Goal: Task Accomplishment & Management: Use online tool/utility

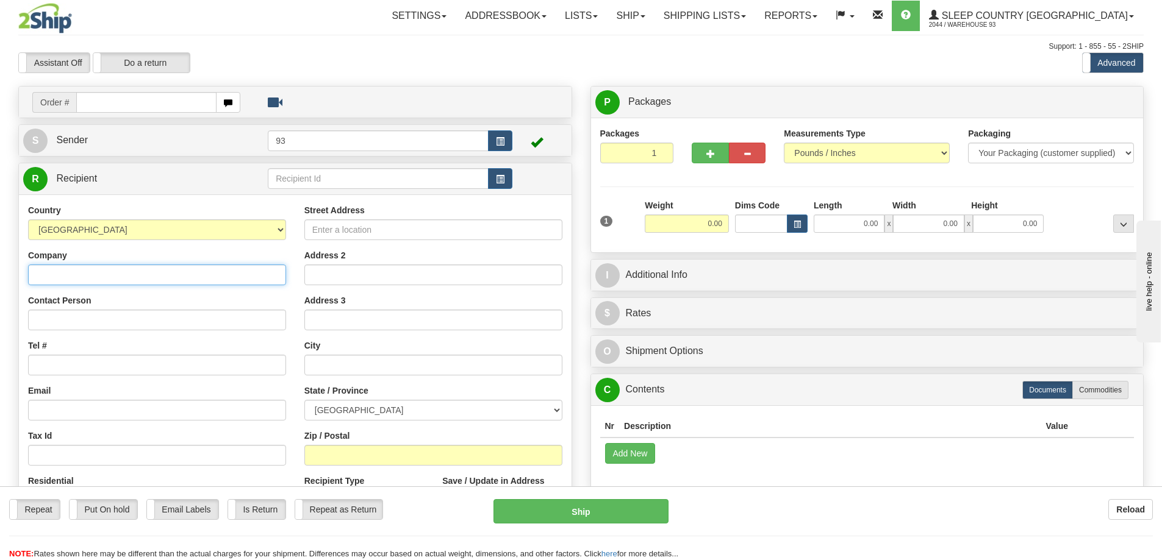
click at [192, 273] on input "Company" at bounding box center [157, 275] width 258 height 21
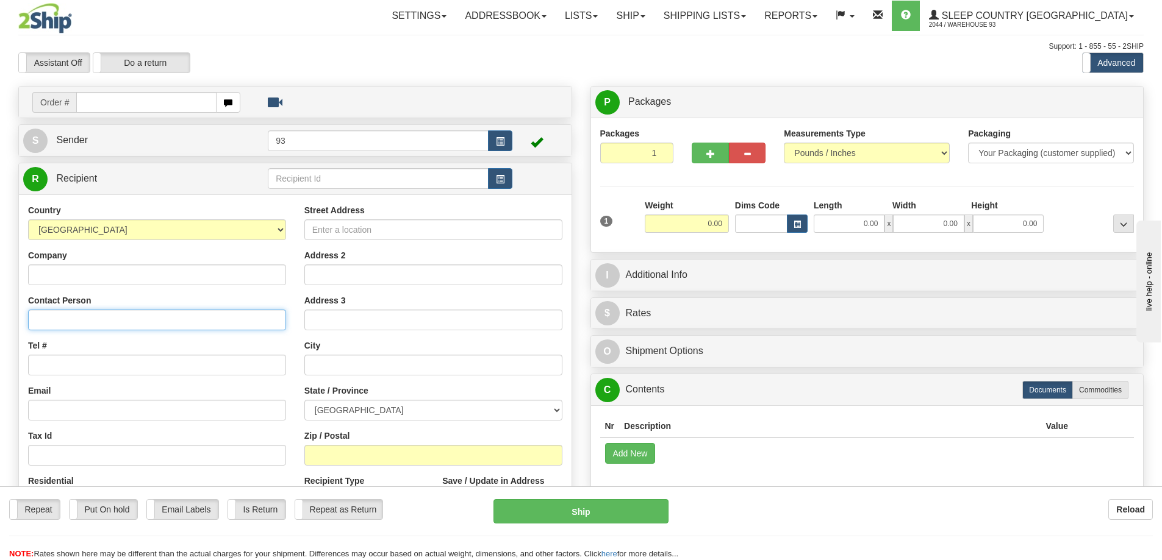
click at [181, 315] on input "Contact Person" at bounding box center [157, 320] width 258 height 21
drag, startPoint x: 124, startPoint y: 321, endPoint x: -96, endPoint y: 322, distance: 219.6
click at [0, 322] on html "Training Course Close Toggle navigation Settings Shipping Preferences New Sende…" at bounding box center [581, 280] width 1162 height 560
type input "[PERSON_NAME]"
click at [154, 366] on input "Tel #" at bounding box center [157, 365] width 258 height 21
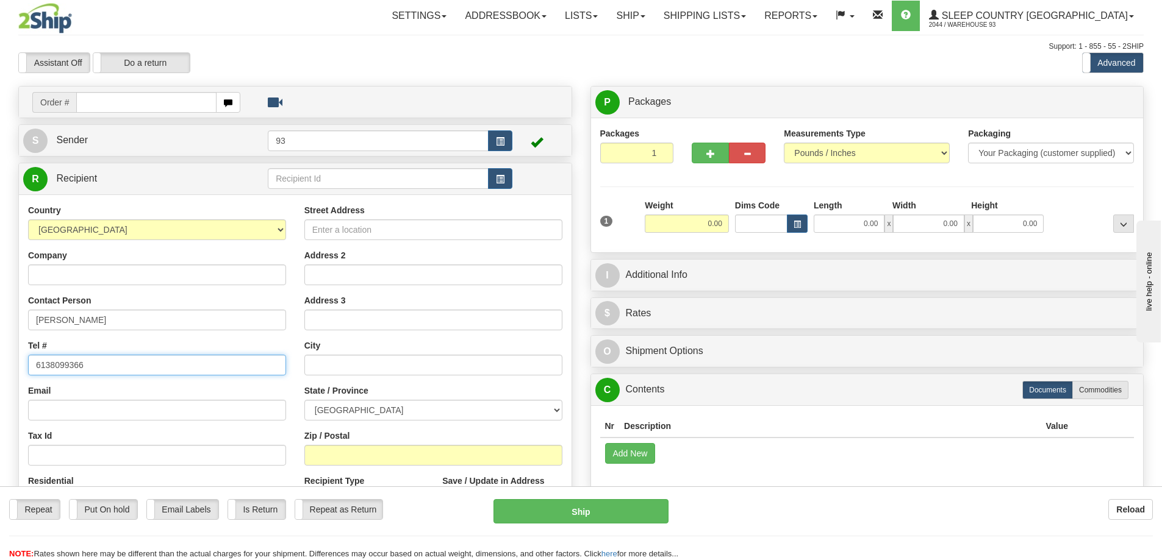
type input "6138099366"
click at [379, 223] on input "Street Address" at bounding box center [433, 230] width 258 height 21
type input "[STREET_ADDRESS][PERSON_NAME]"
click at [390, 360] on input "text" at bounding box center [433, 365] width 258 height 21
type input "[PERSON_NAME]"
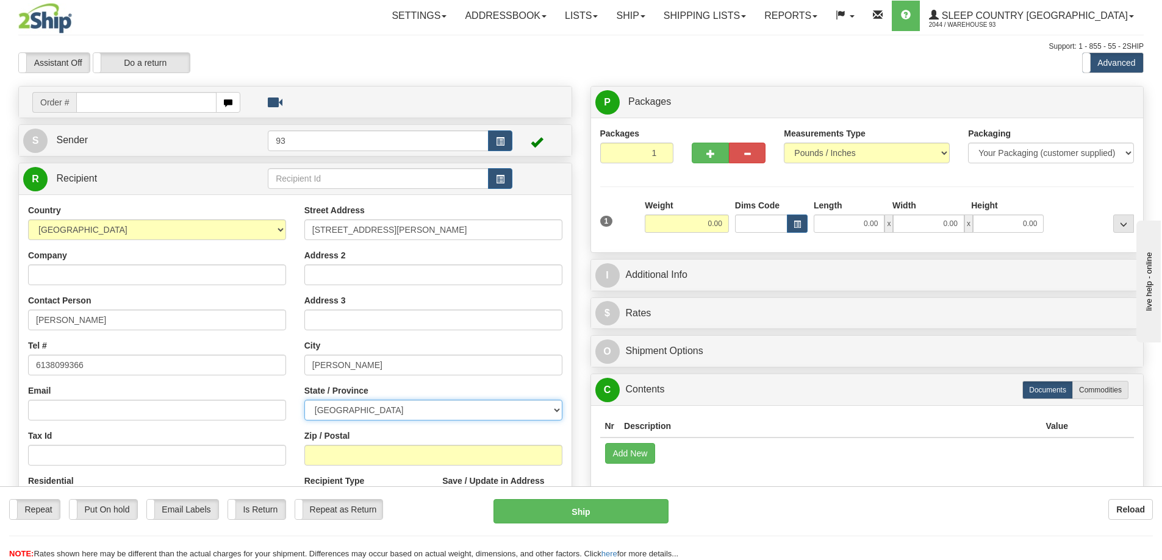
select select "ON"
click at [418, 443] on div "Zip / Postal" at bounding box center [433, 448] width 258 height 36
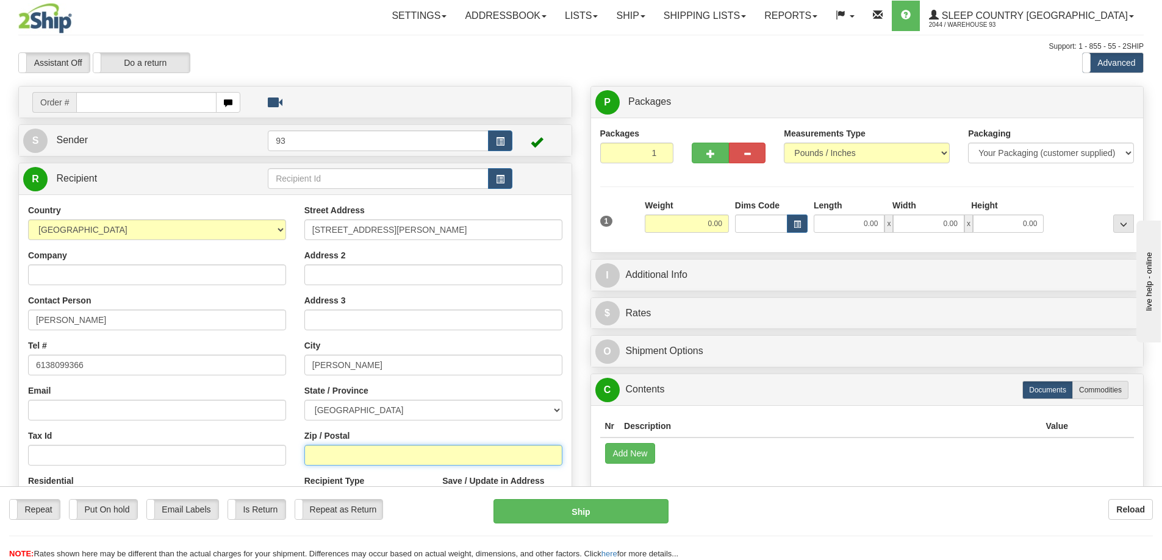
click at [407, 460] on input "Zip / Postal" at bounding box center [433, 455] width 258 height 21
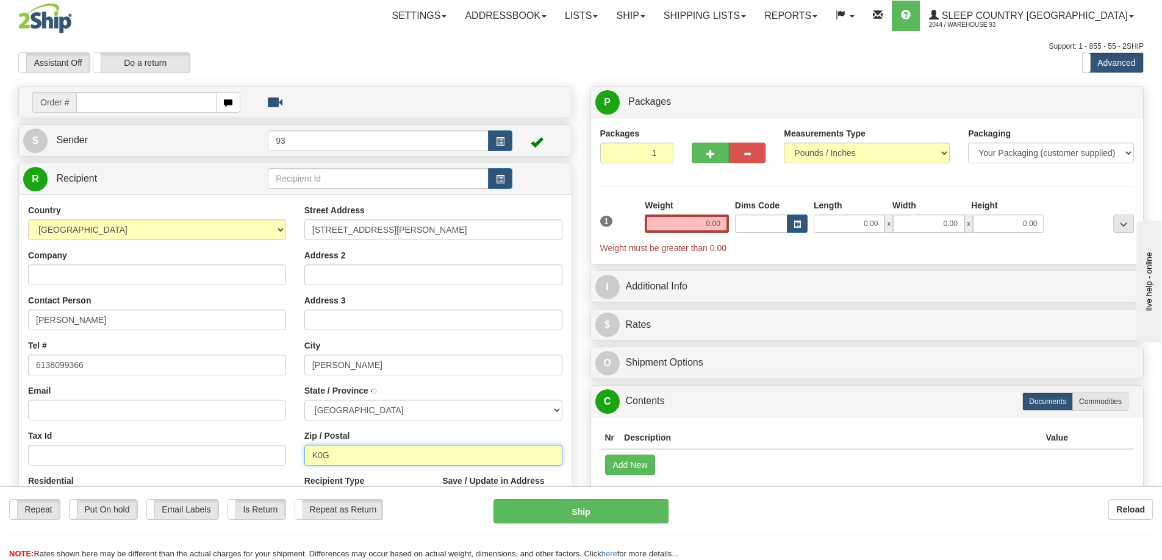
drag, startPoint x: 407, startPoint y: 460, endPoint x: 355, endPoint y: 456, distance: 52.6
click at [355, 456] on input "K0G" at bounding box center [433, 455] width 258 height 21
type input "K0G 1"
type input "[PERSON_NAME]"
type input "K0G 1A0"
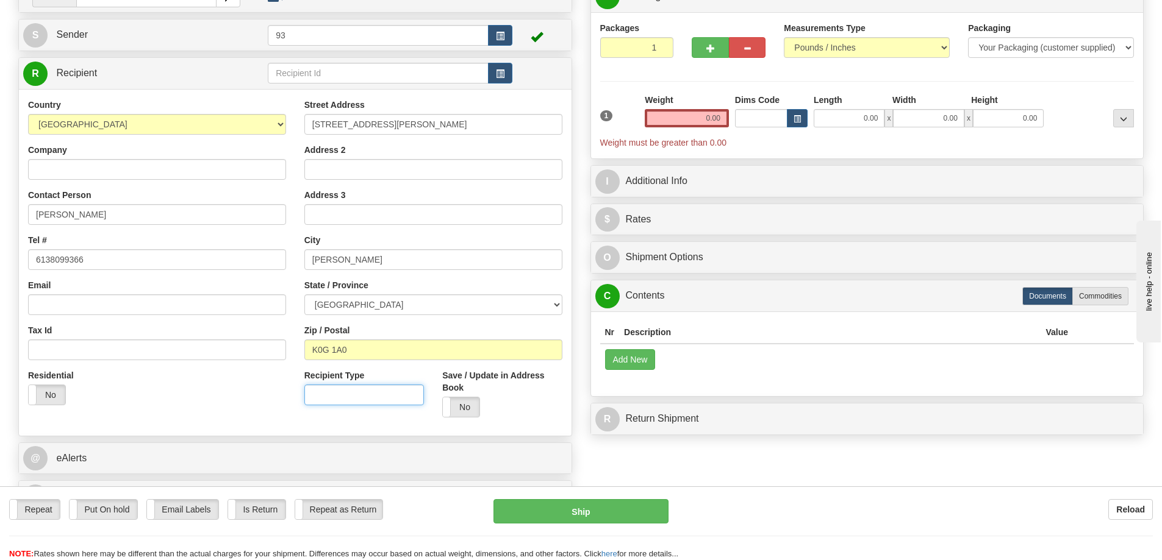
scroll to position [122, 0]
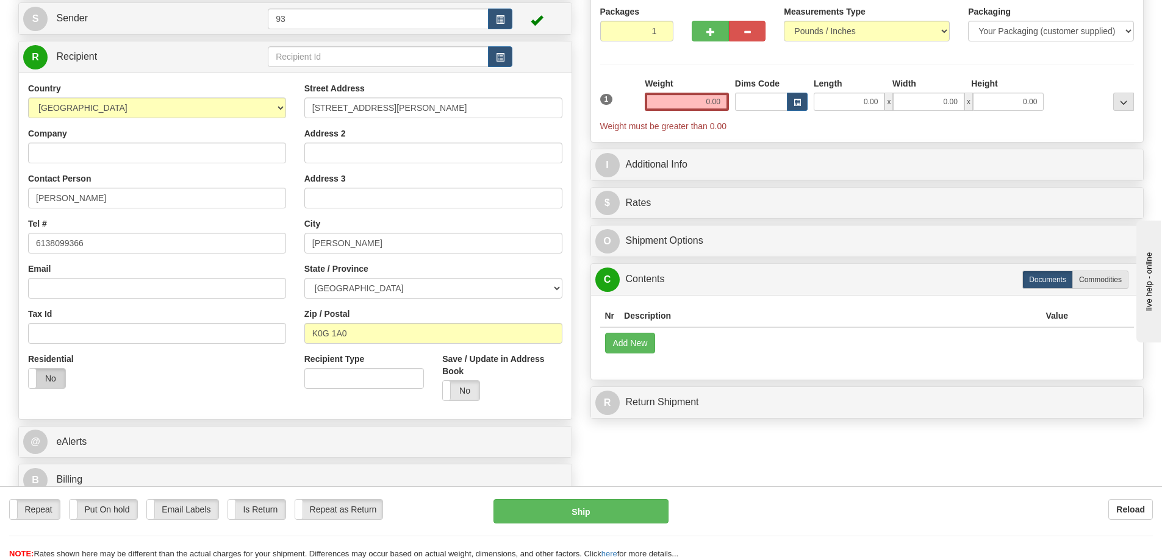
click at [40, 378] on label "No" at bounding box center [47, 379] width 37 height 20
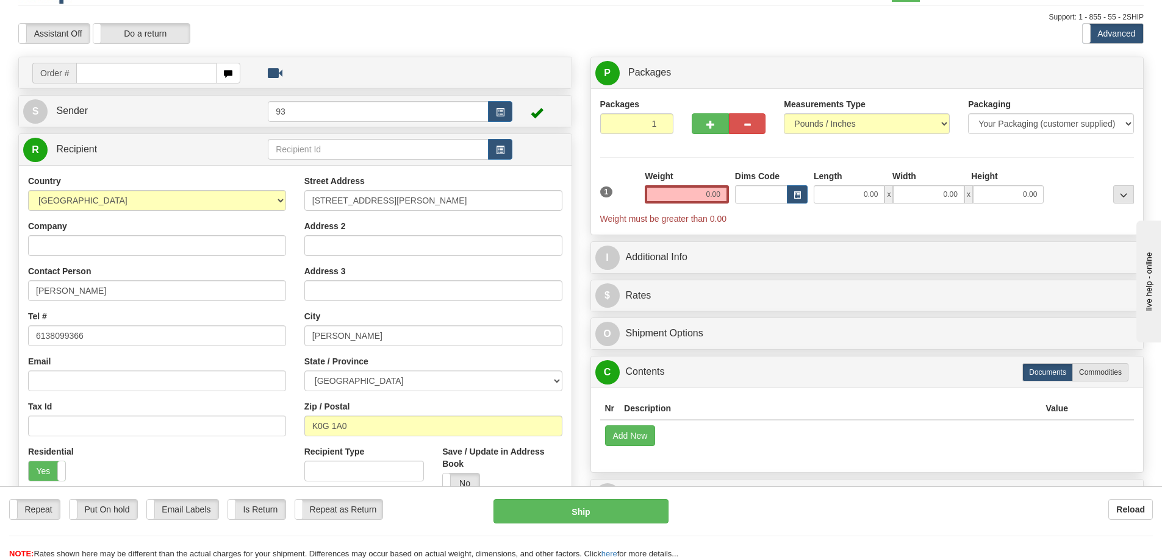
scroll to position [0, 0]
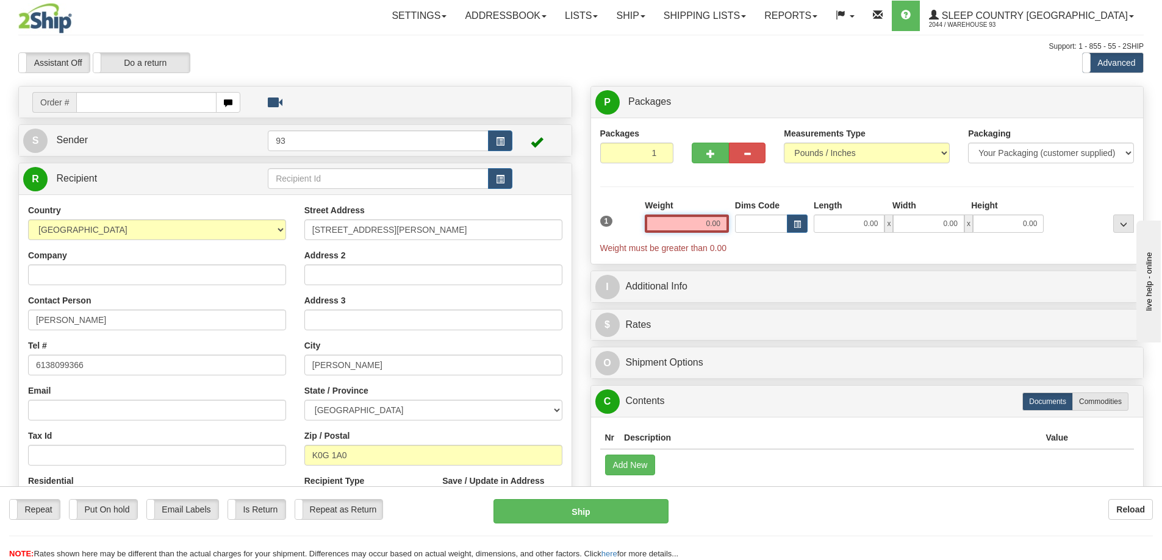
click at [700, 225] on input "0.00" at bounding box center [687, 224] width 84 height 18
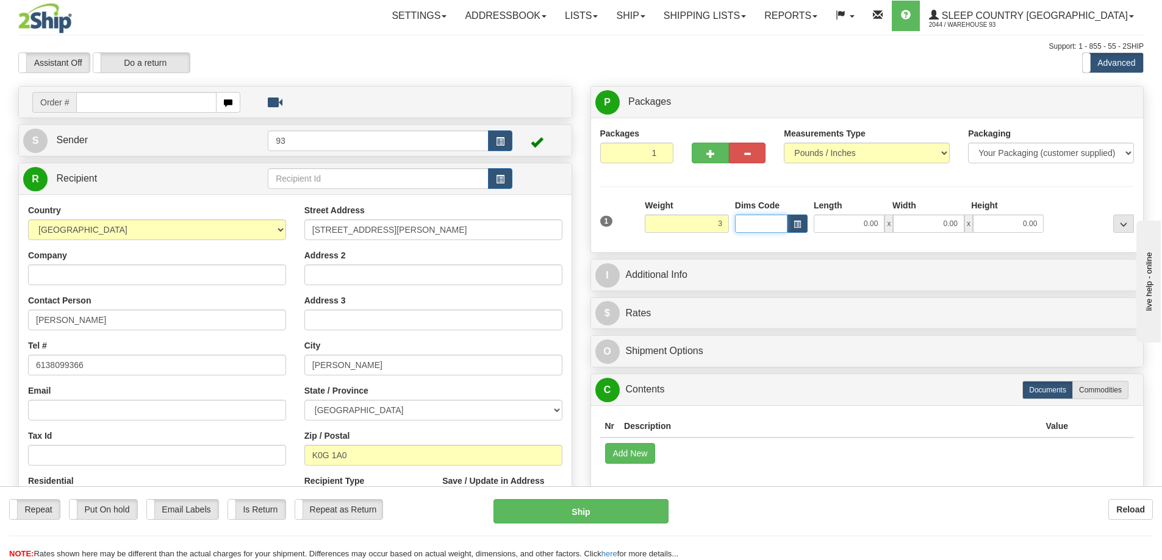
type input "3.00"
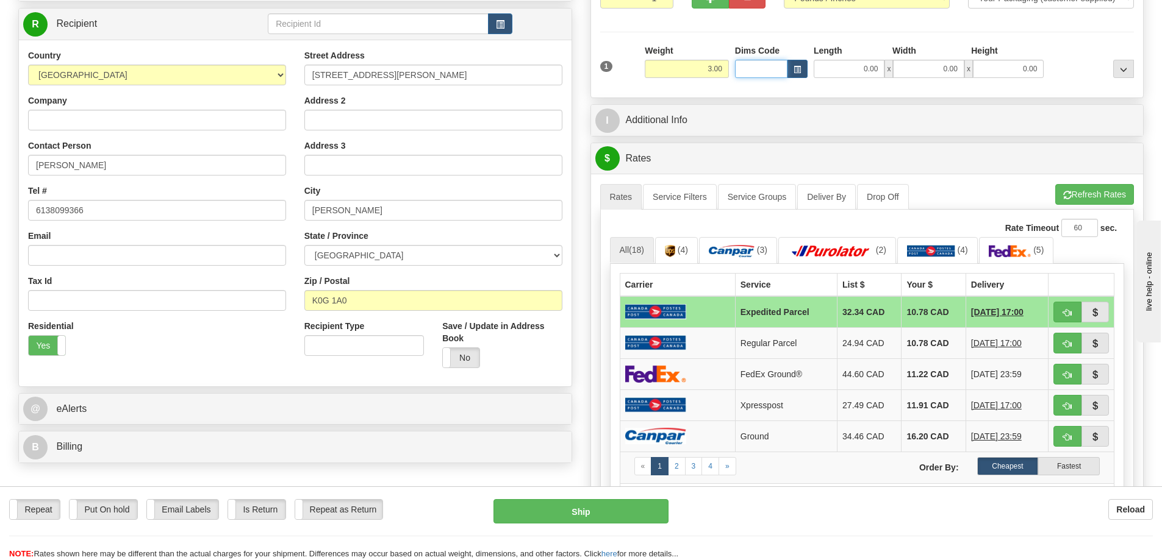
scroll to position [183, 0]
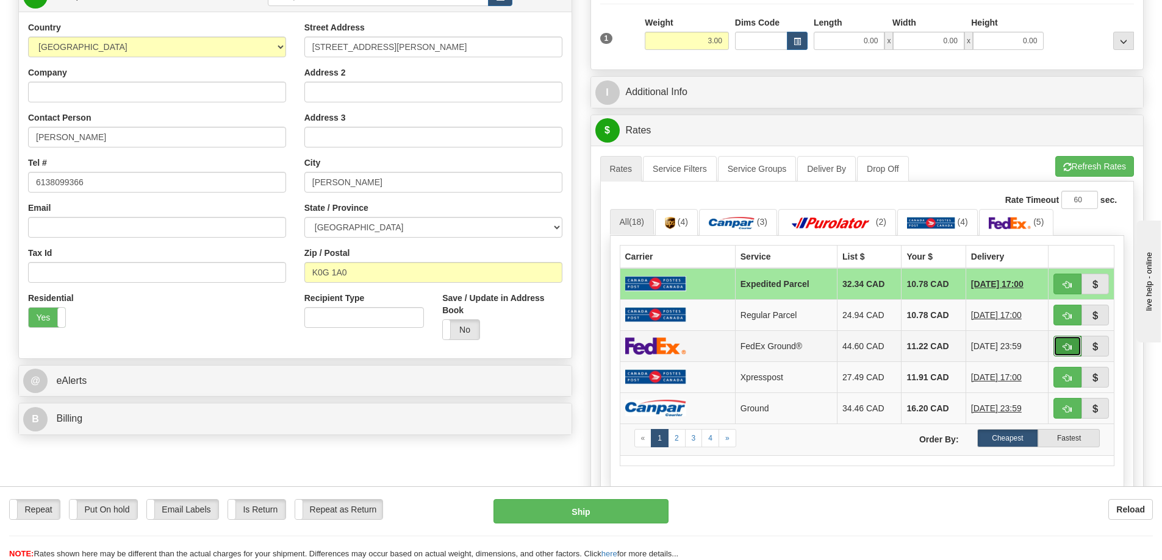
click at [1064, 347] on span "button" at bounding box center [1067, 347] width 9 height 8
type input "92"
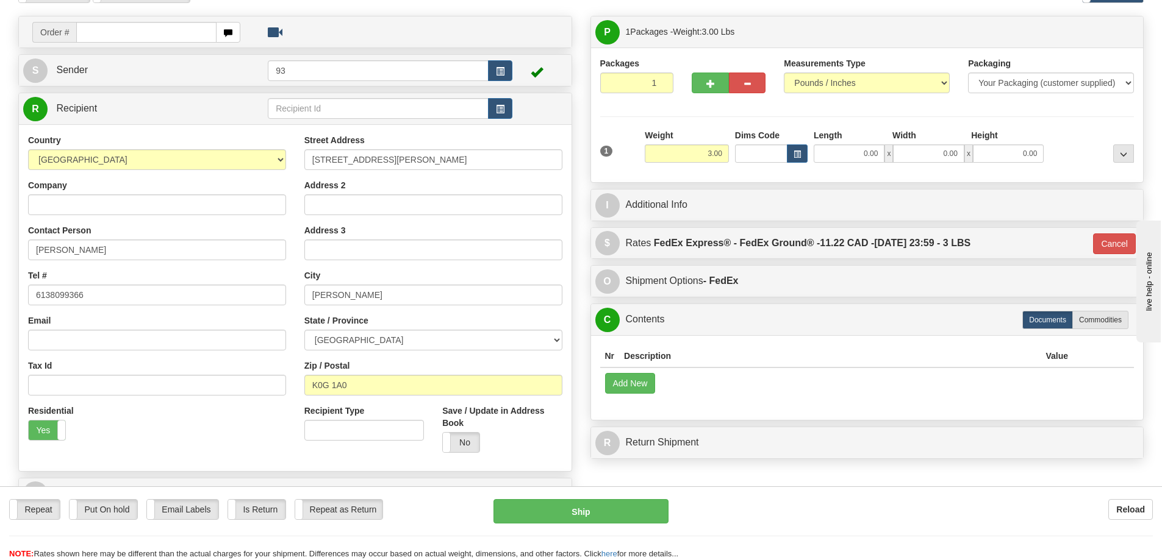
scroll to position [61, 0]
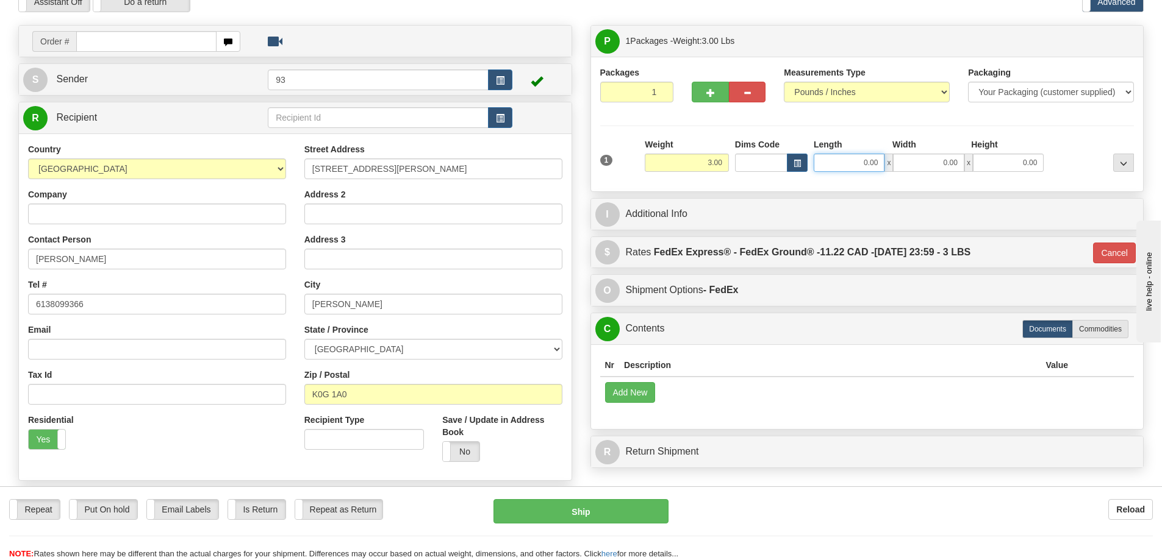
click at [858, 161] on input "0.00" at bounding box center [849, 163] width 71 height 18
type input "12.00"
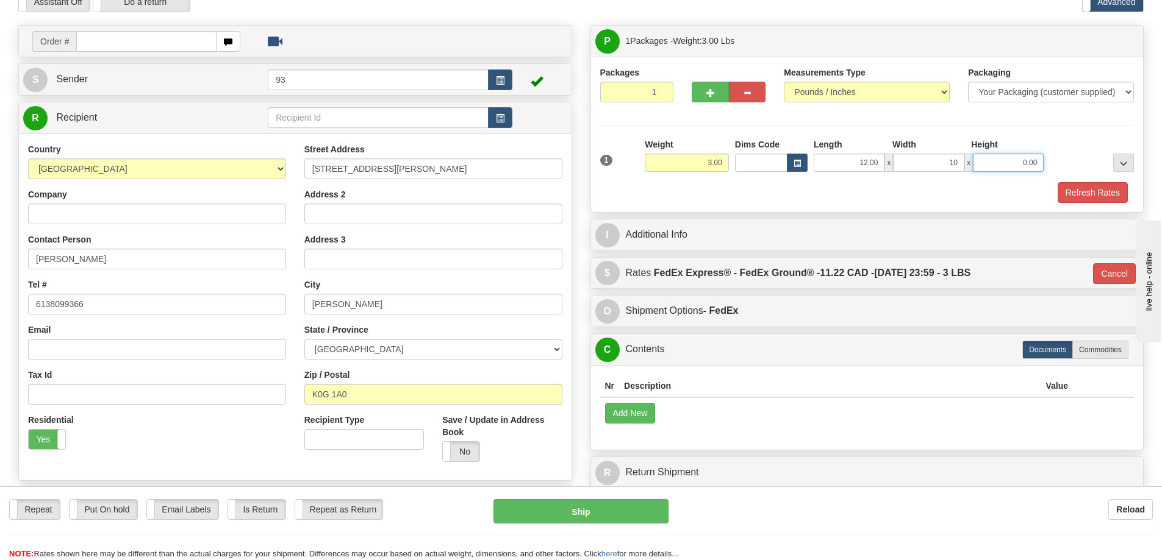
type input "10.00"
type input "1.00"
drag, startPoint x: 999, startPoint y: 163, endPoint x: 1063, endPoint y: 157, distance: 64.3
click at [1063, 157] on div "1 Weight 3.00 Dims Code x x" at bounding box center [867, 159] width 540 height 43
type input "2.00"
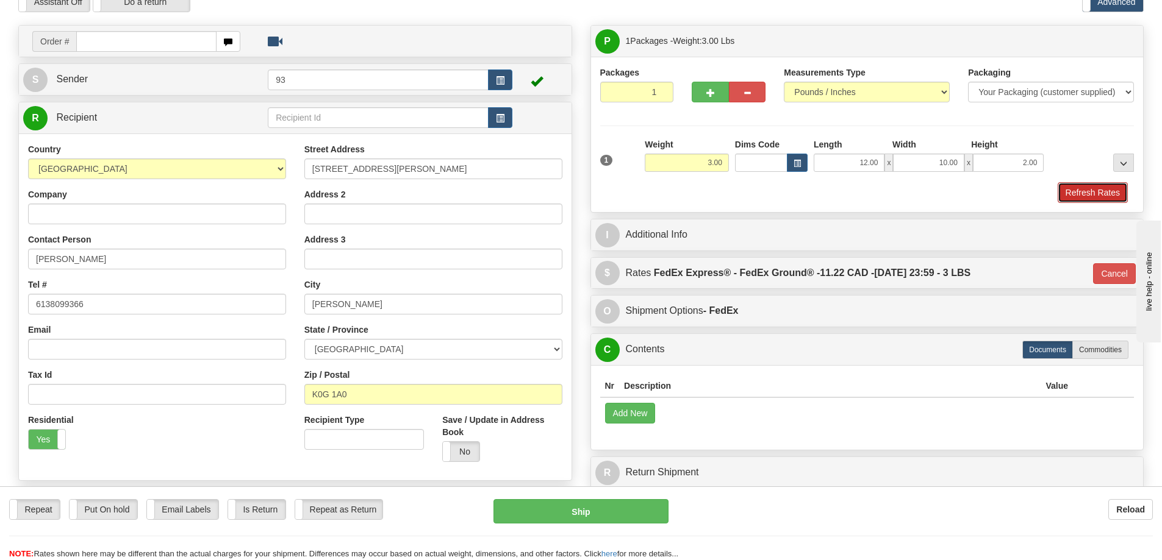
click at [1090, 192] on button "Refresh Rates" at bounding box center [1093, 192] width 70 height 21
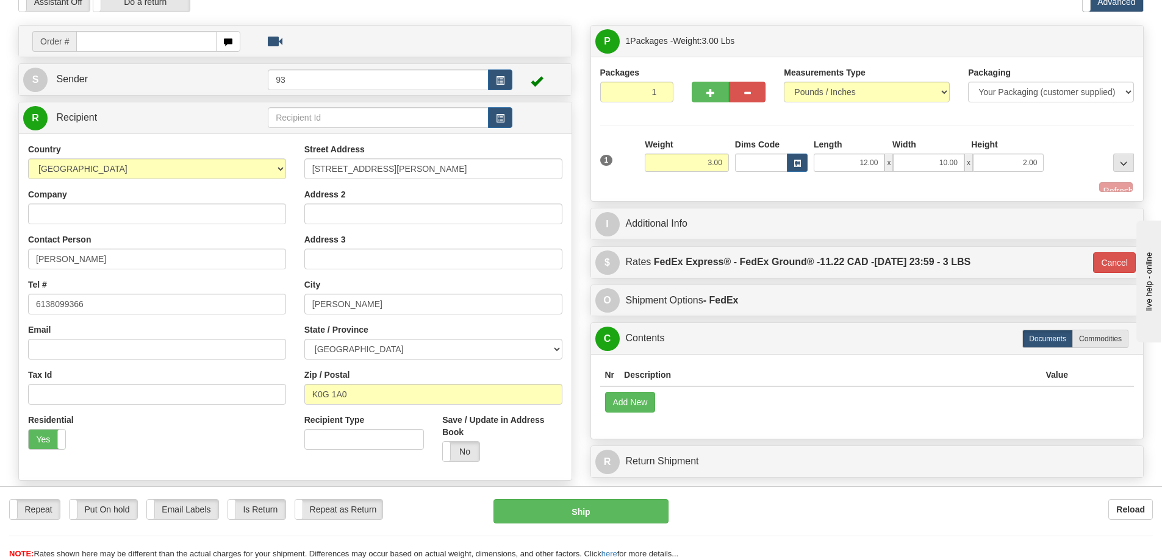
type input "92"
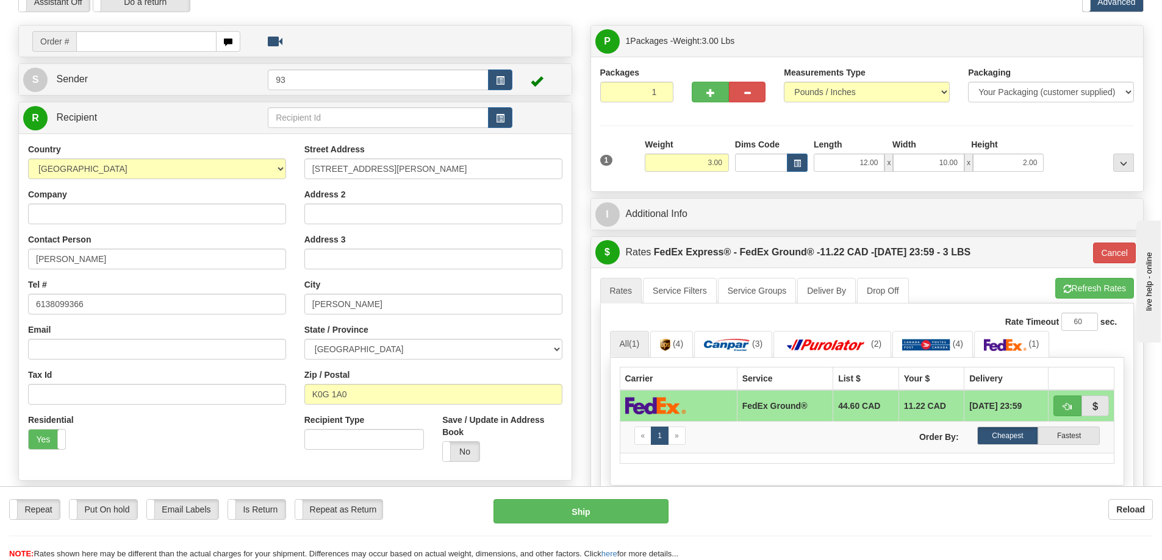
scroll to position [122, 0]
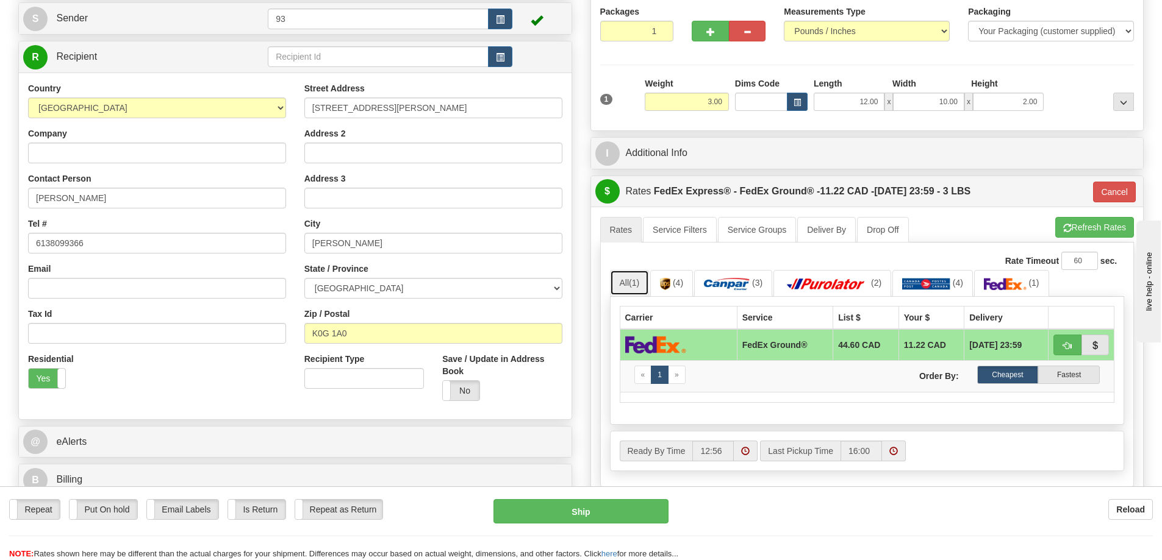
click at [630, 281] on link "All (1)" at bounding box center [630, 283] width 40 height 26
click at [1064, 342] on span "button" at bounding box center [1067, 346] width 9 height 8
click at [670, 286] on img at bounding box center [665, 284] width 10 height 12
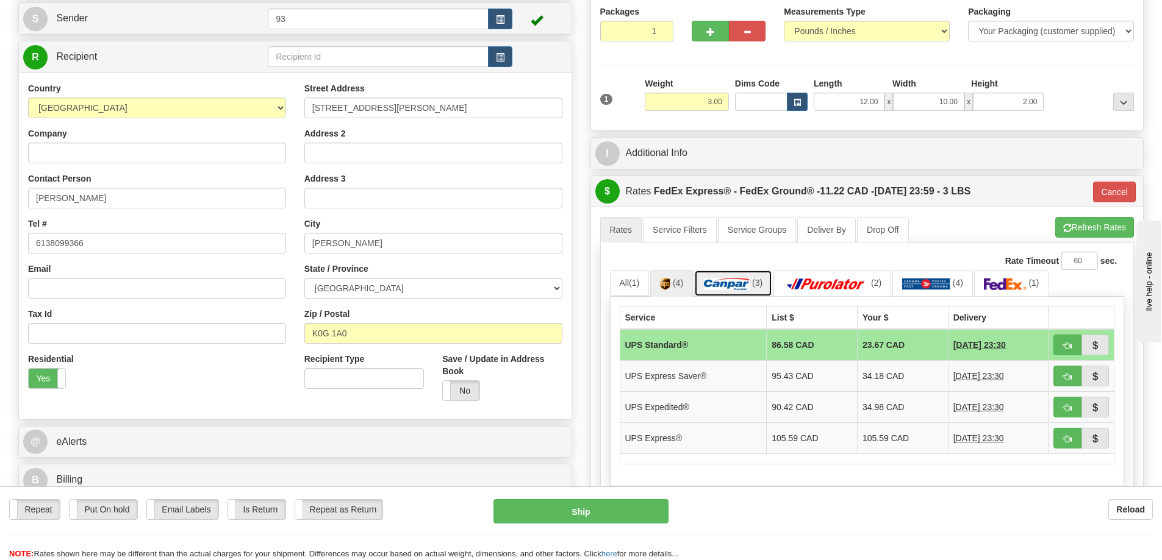
click at [734, 288] on img at bounding box center [727, 284] width 46 height 12
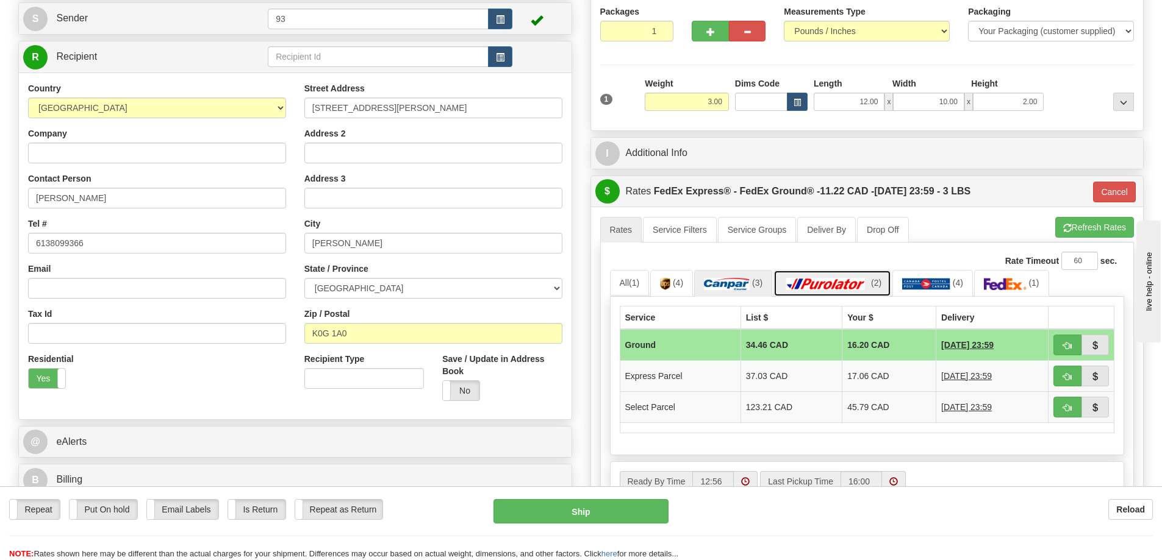
click at [834, 285] on img at bounding box center [825, 284] width 85 height 12
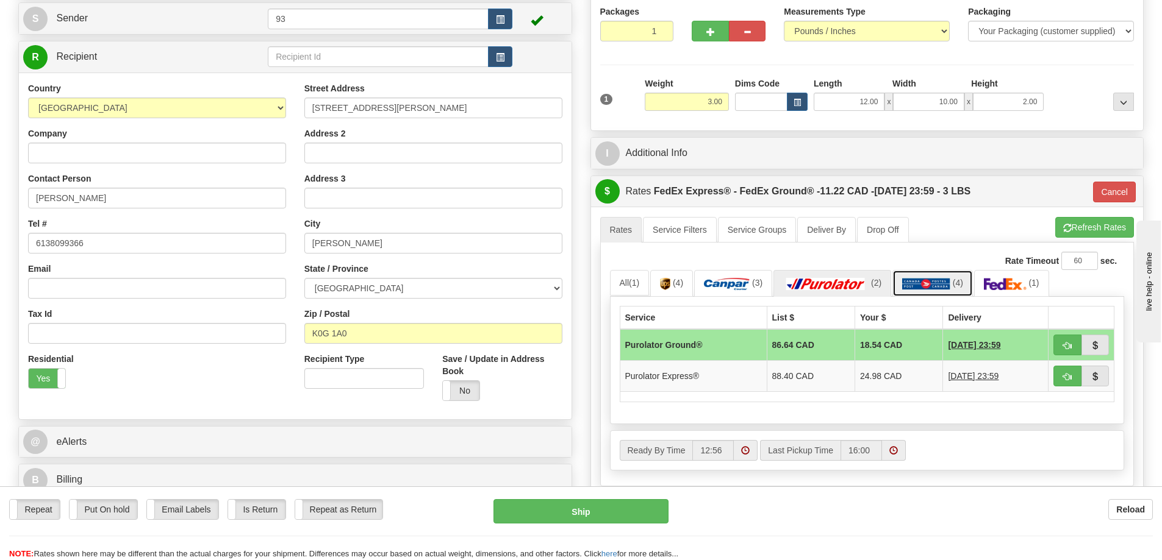
click at [918, 289] on img at bounding box center [926, 284] width 48 height 12
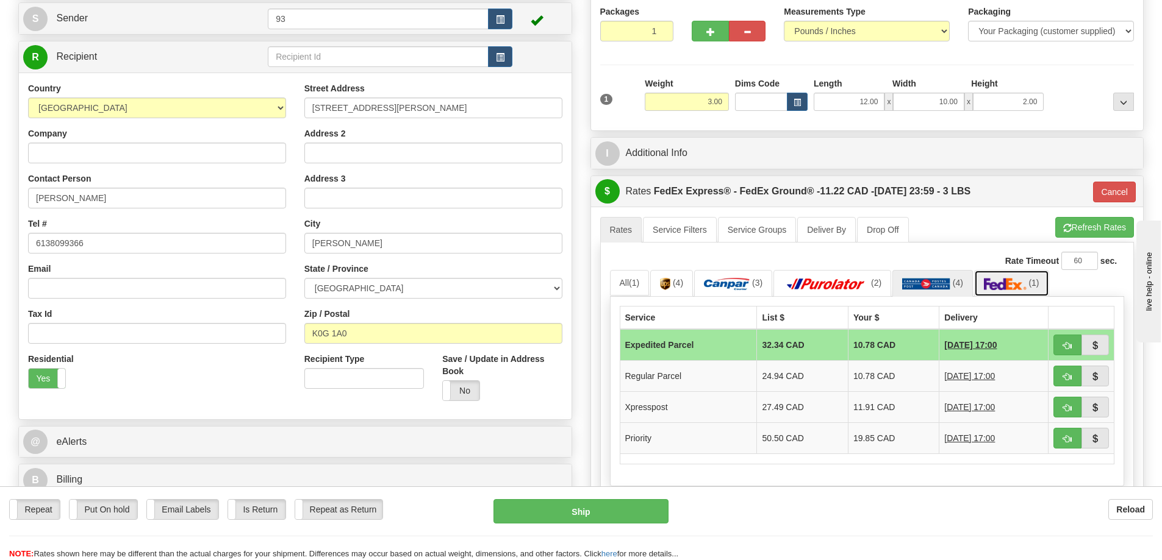
click at [1001, 292] on link "(1)" at bounding box center [1011, 283] width 75 height 26
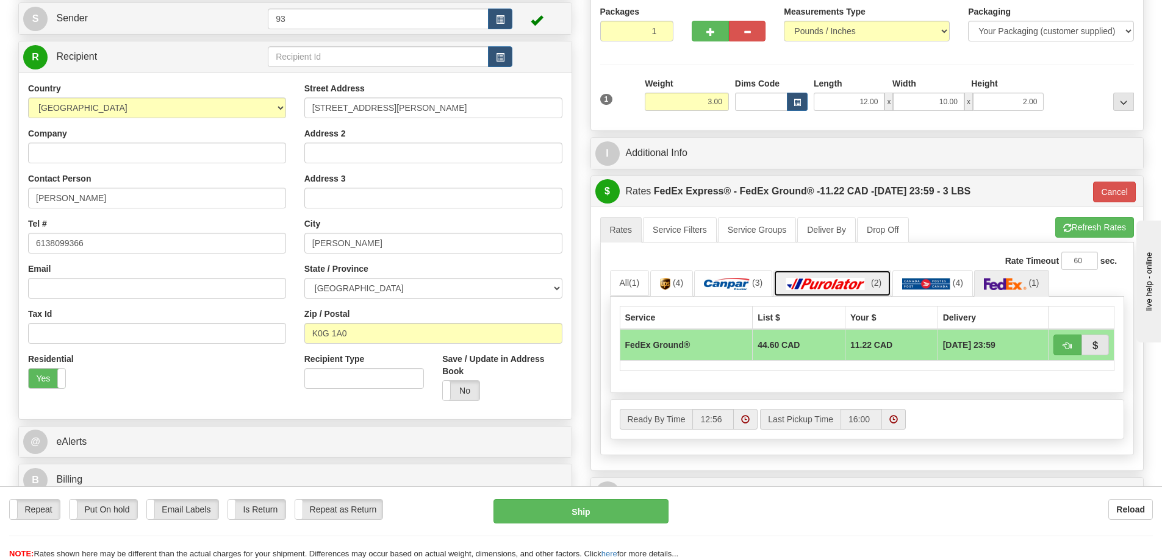
click at [819, 288] on img at bounding box center [825, 284] width 85 height 12
